Goal: Information Seeking & Learning: Learn about a topic

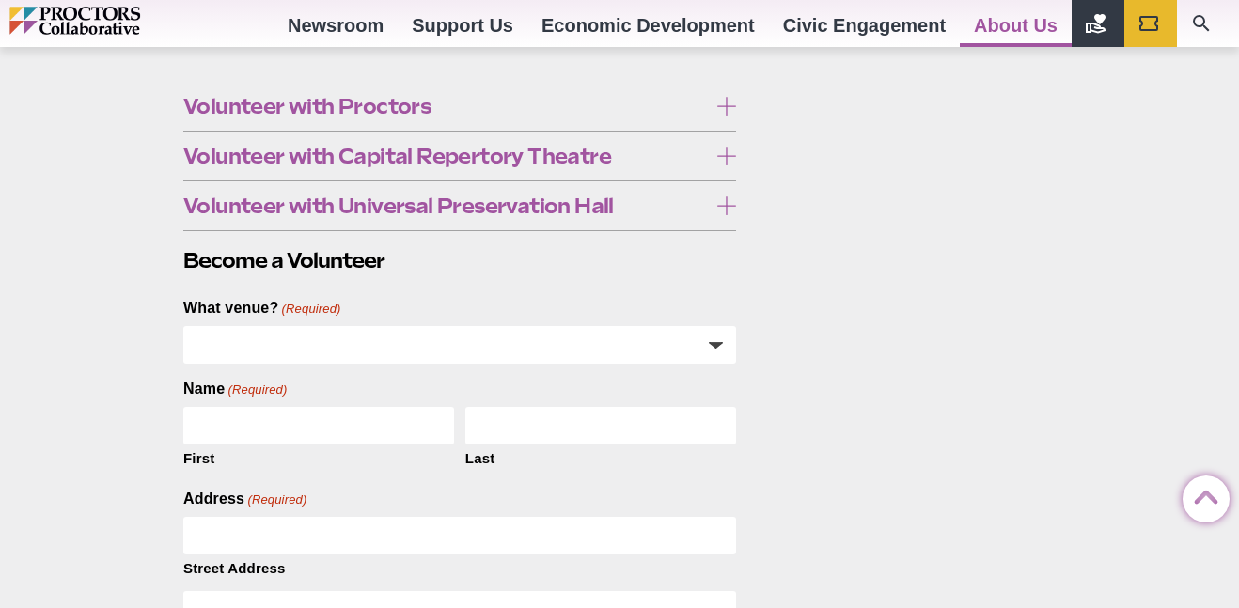
scroll to position [814, 0]
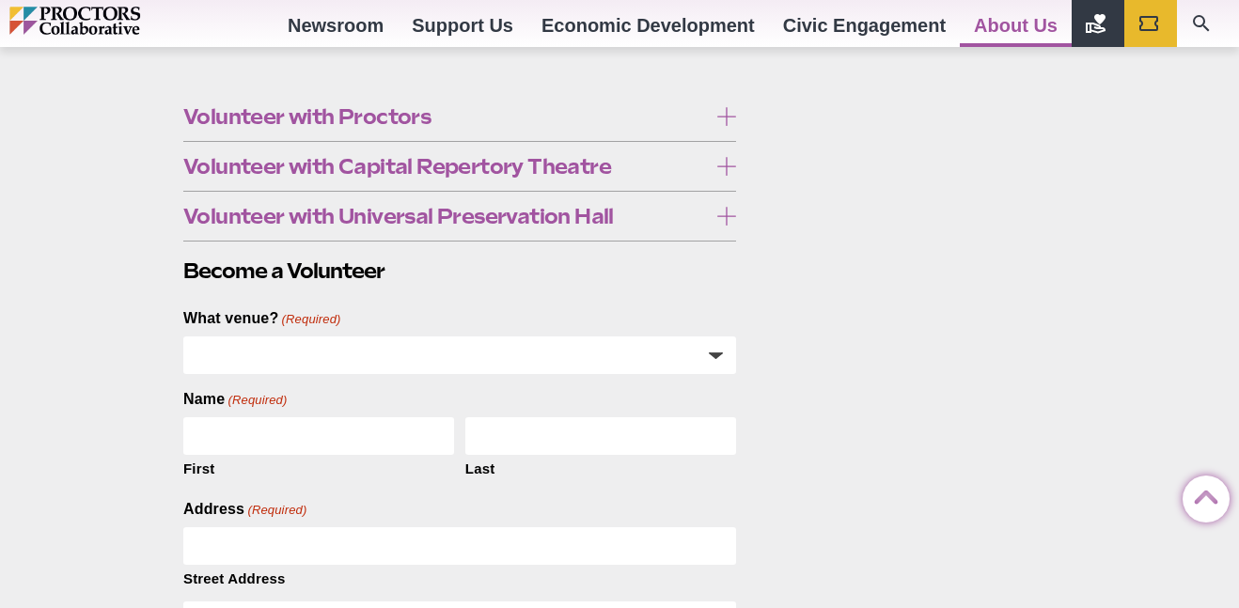
click at [193, 180] on label "Volunteer with Capital Repertory Theatre" at bounding box center [459, 166] width 553 height 35
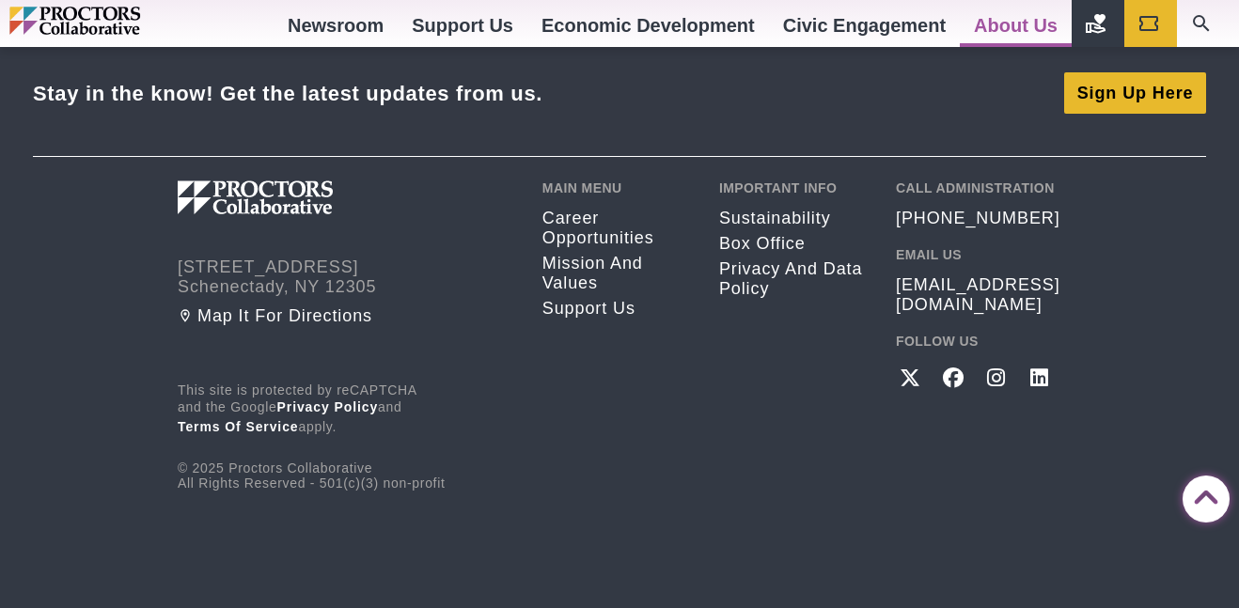
scroll to position [3870, 0]
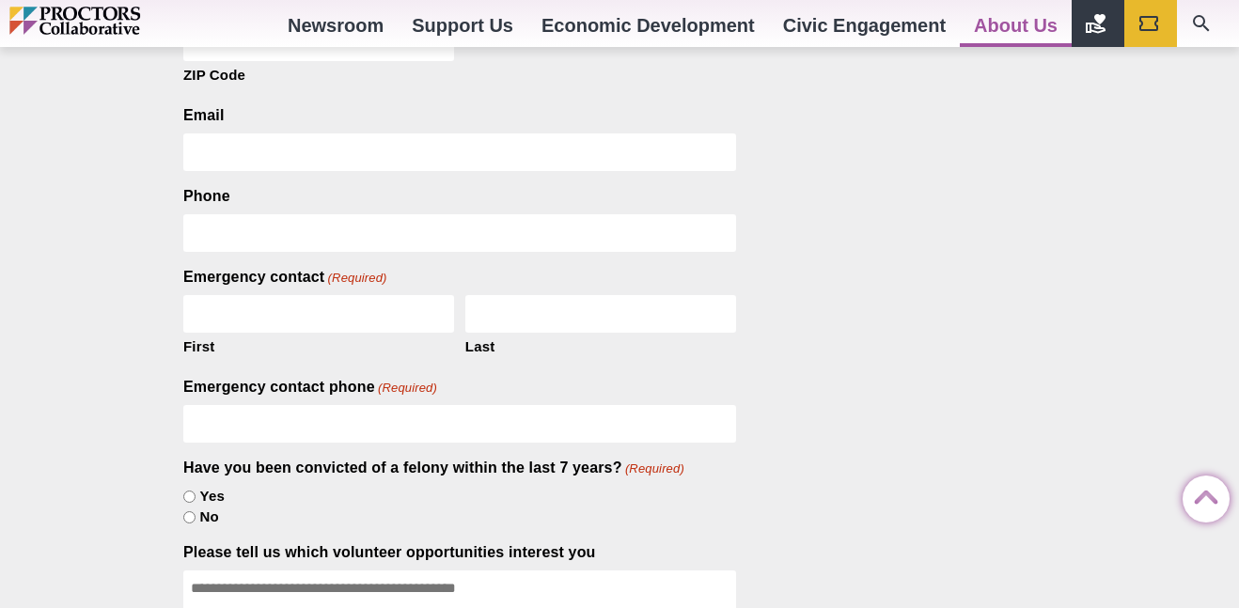
scroll to position [1539, 0]
click at [292, 255] on strong "click here" at bounding box center [329, 259] width 74 height 19
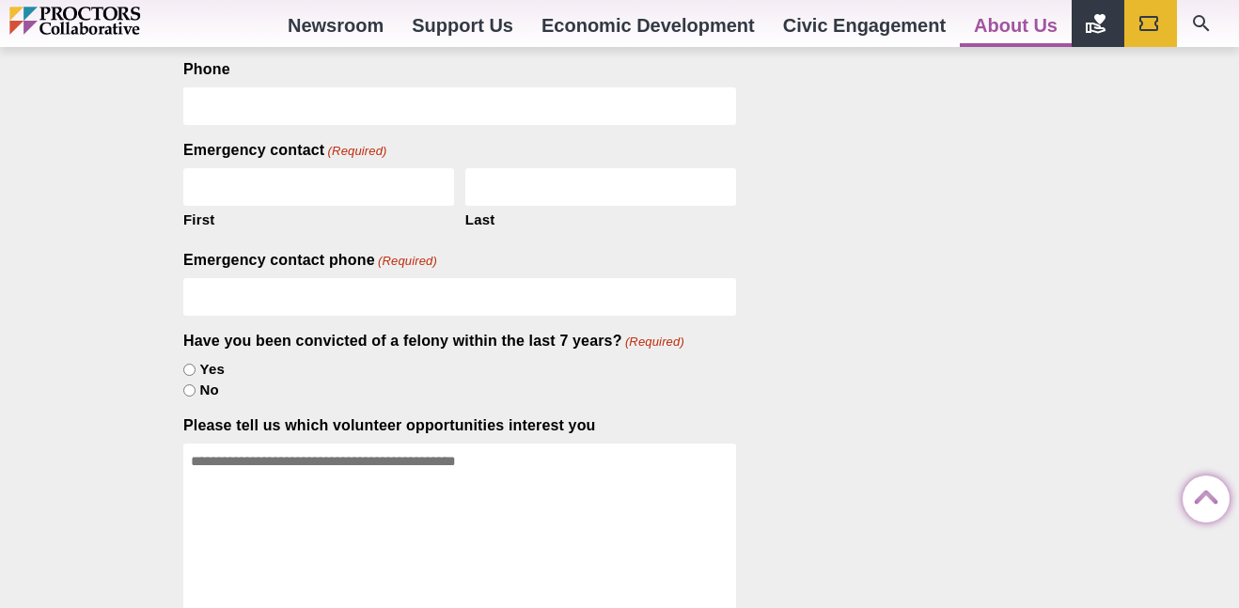
scroll to position [1676, 0]
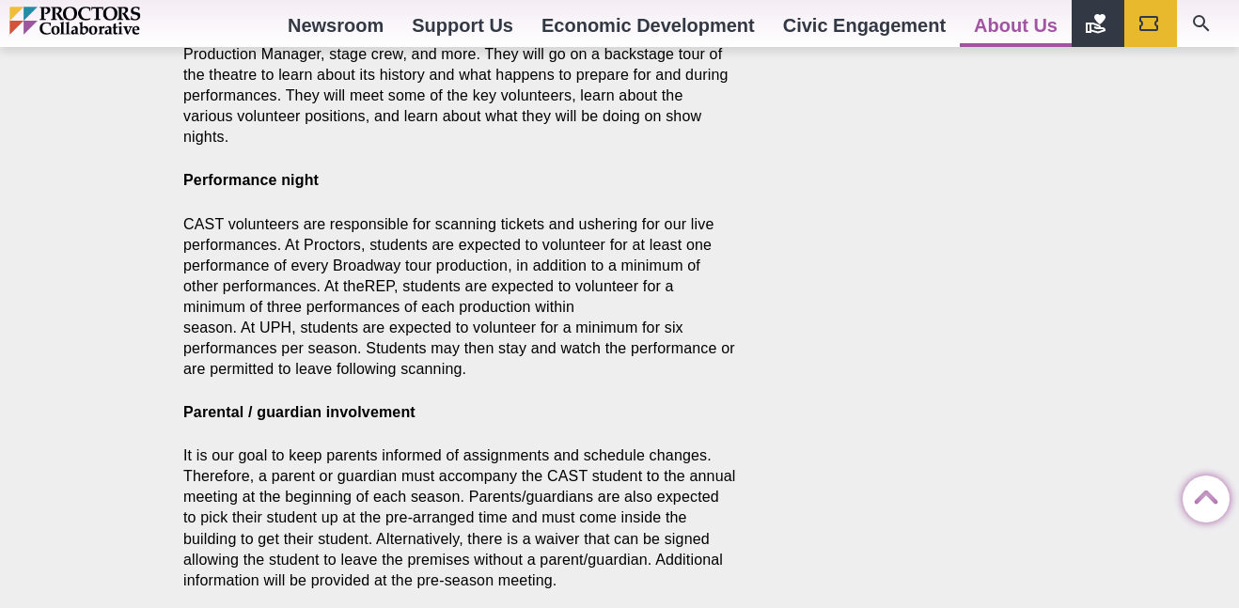
scroll to position [1173, 0]
